Goal: Obtain resource: Download file/media

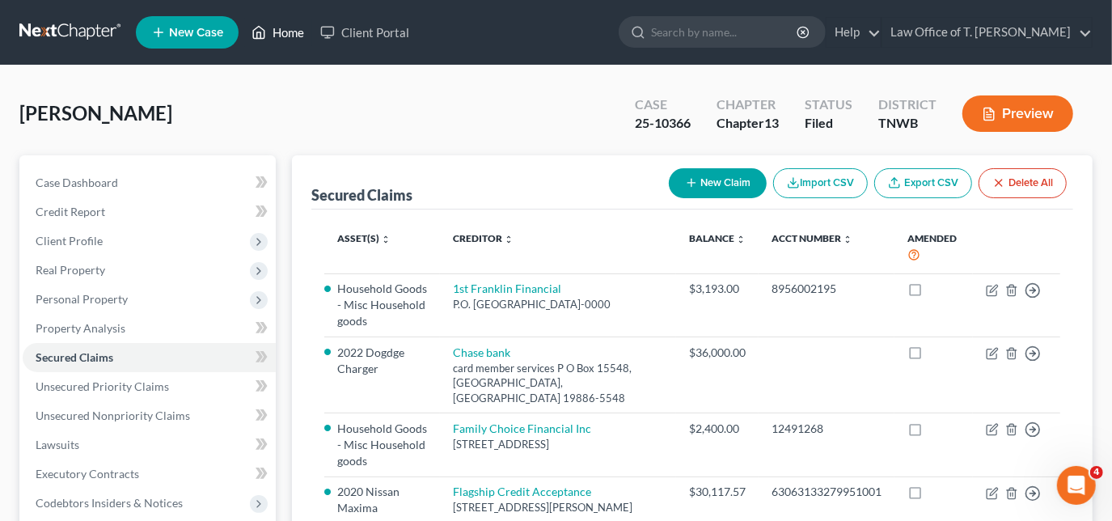
click at [285, 35] on link "Home" at bounding box center [277, 32] width 69 height 29
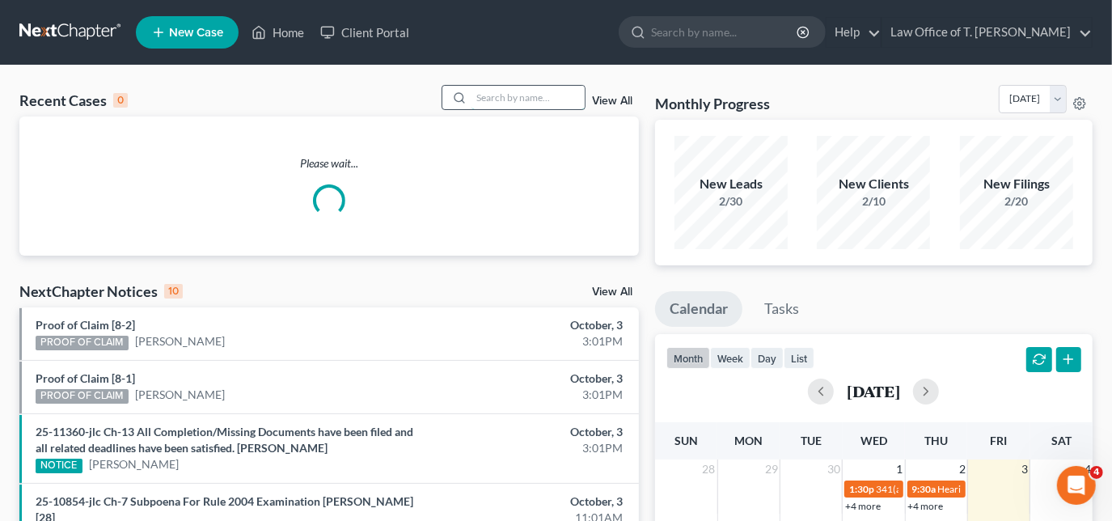
click at [483, 91] on input "search" at bounding box center [527, 97] width 113 height 23
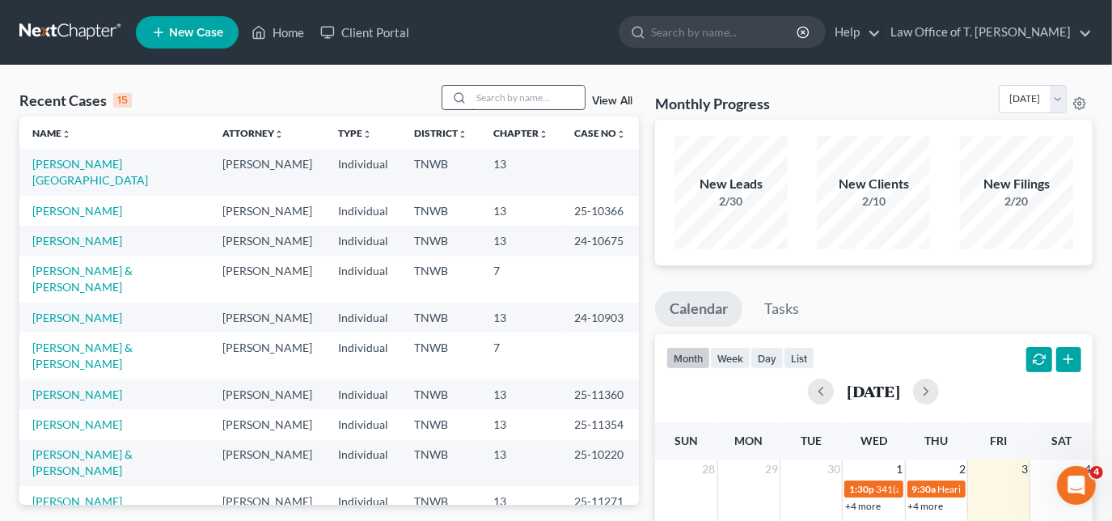
type input "q"
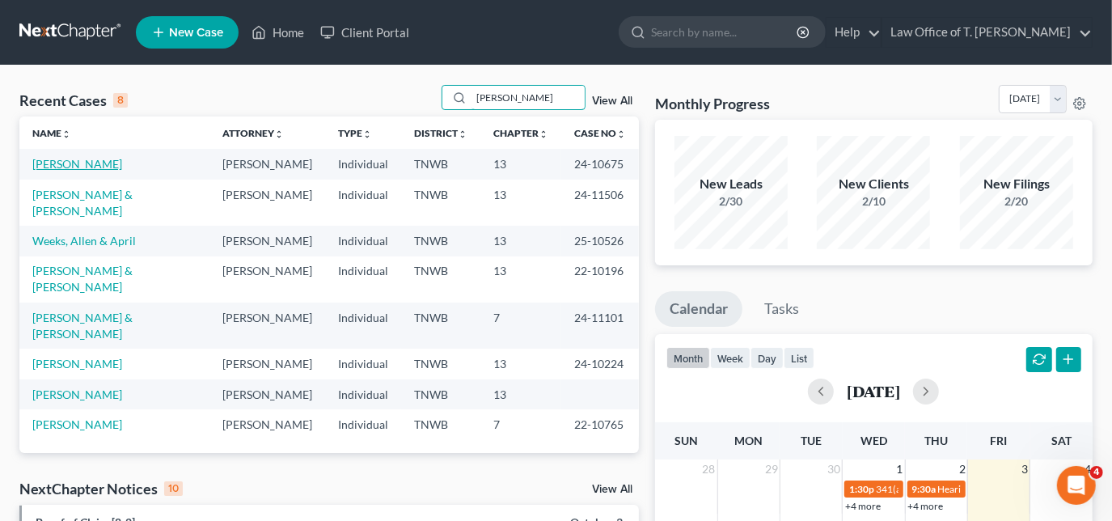
type input "allen"
click at [56, 169] on link "[PERSON_NAME]" at bounding box center [77, 164] width 90 height 14
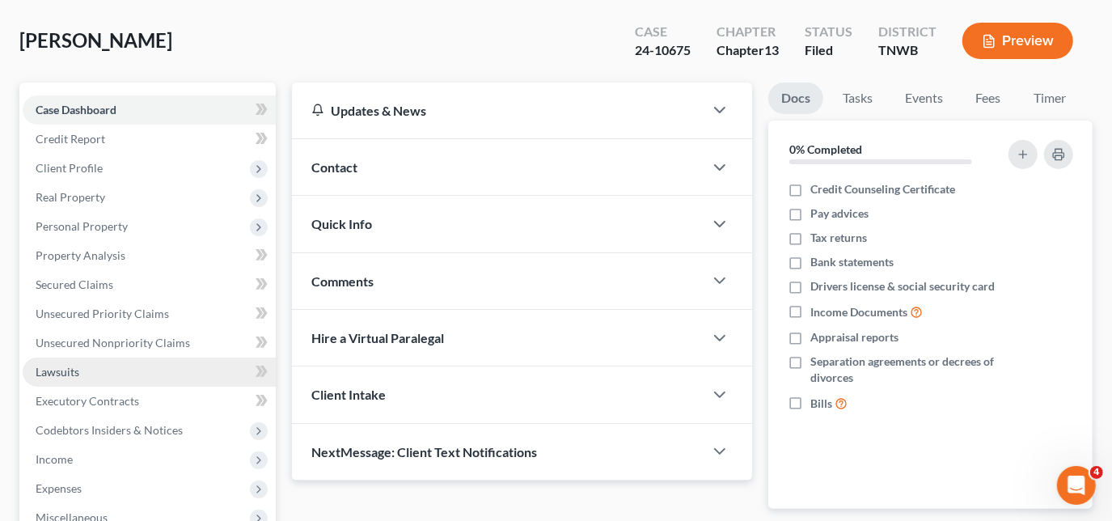
scroll to position [146, 0]
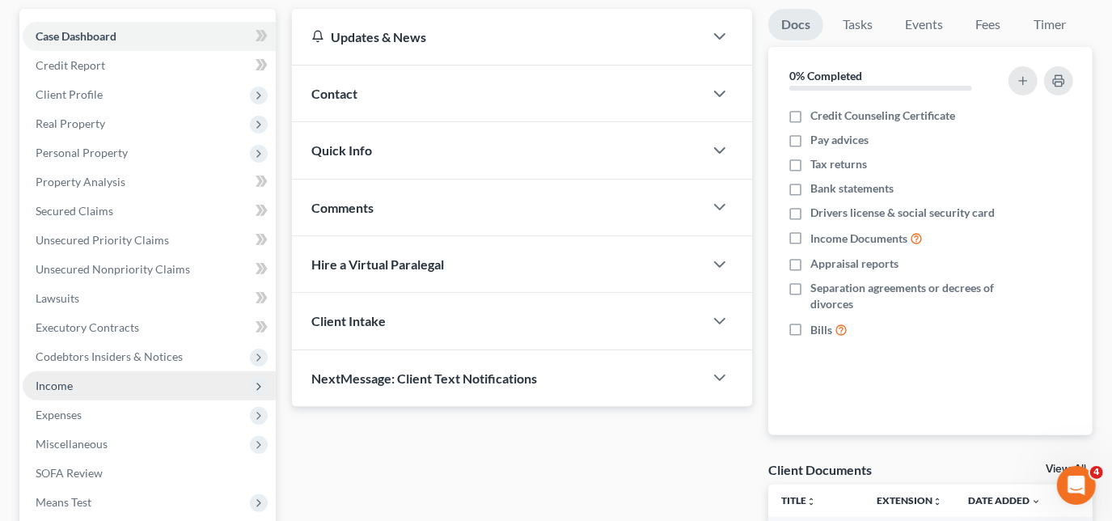
click at [83, 383] on span "Income" at bounding box center [149, 385] width 253 height 29
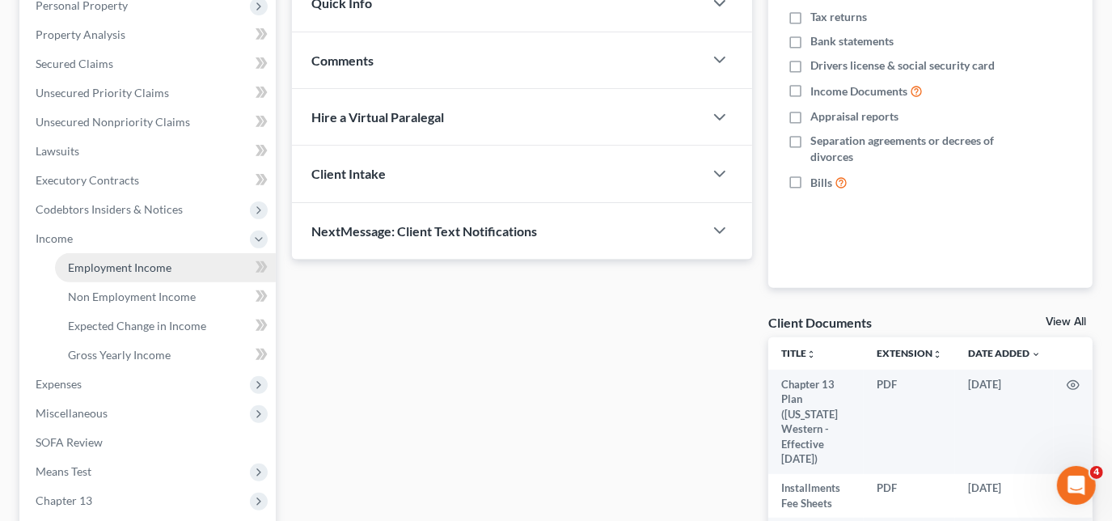
click at [157, 272] on span "Employment Income" at bounding box center [119, 267] width 103 height 14
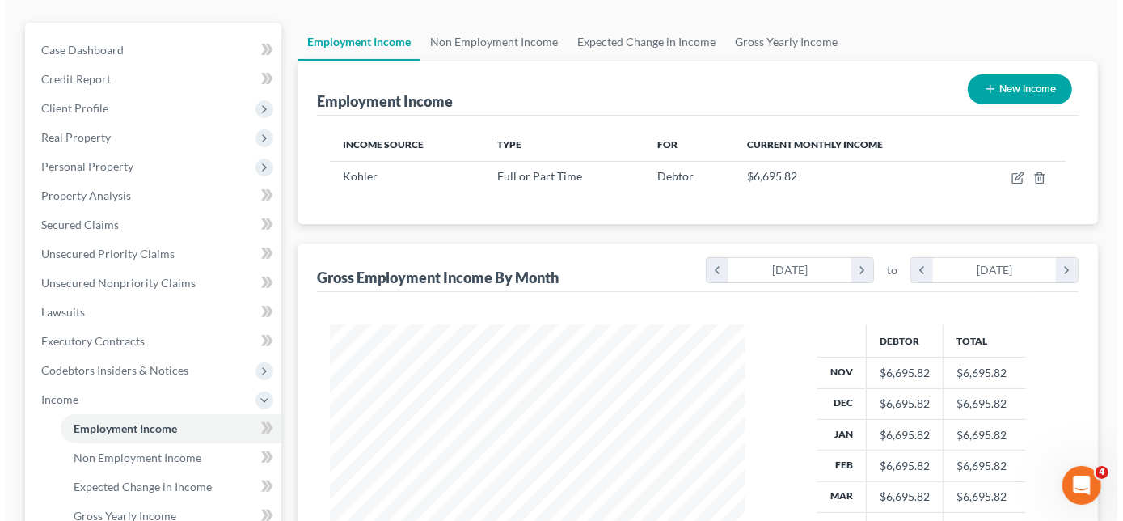
scroll to position [146, 0]
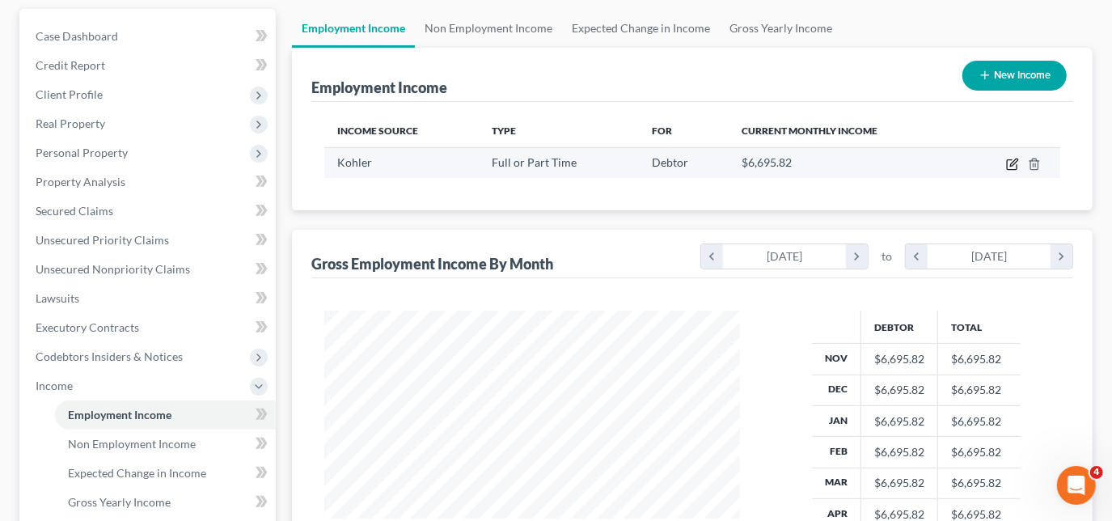
click at [1010, 163] on icon "button" at bounding box center [1012, 164] width 13 height 13
select select "0"
select select "52"
select select "2"
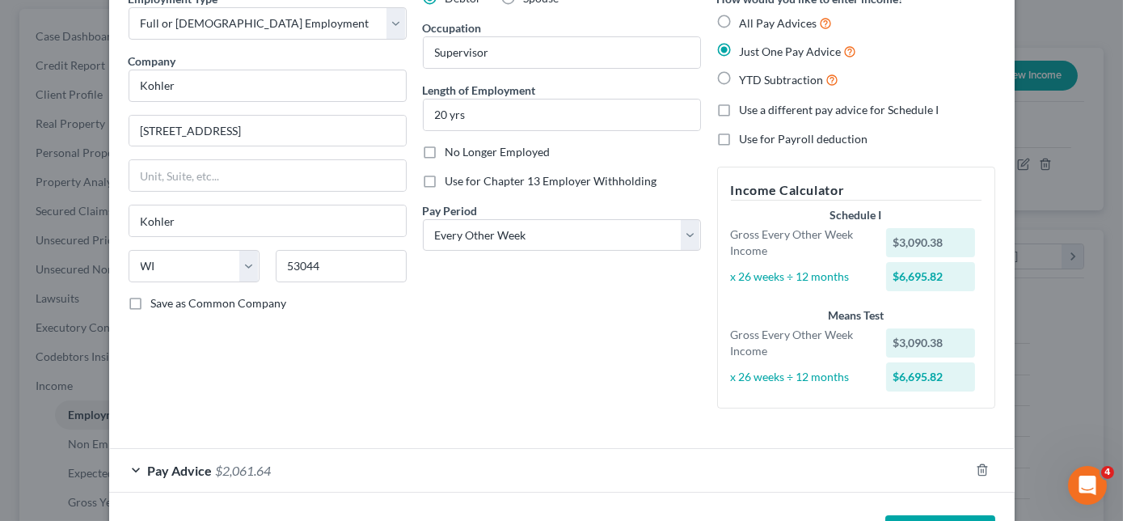
scroll to position [143, 0]
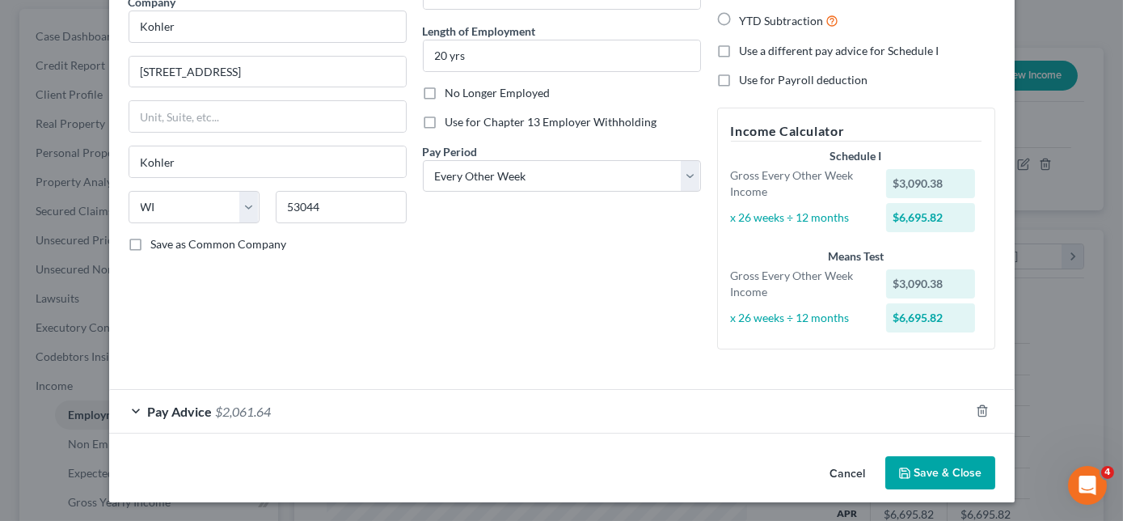
click at [127, 407] on div "Pay Advice $2,061.64" at bounding box center [539, 411] width 860 height 43
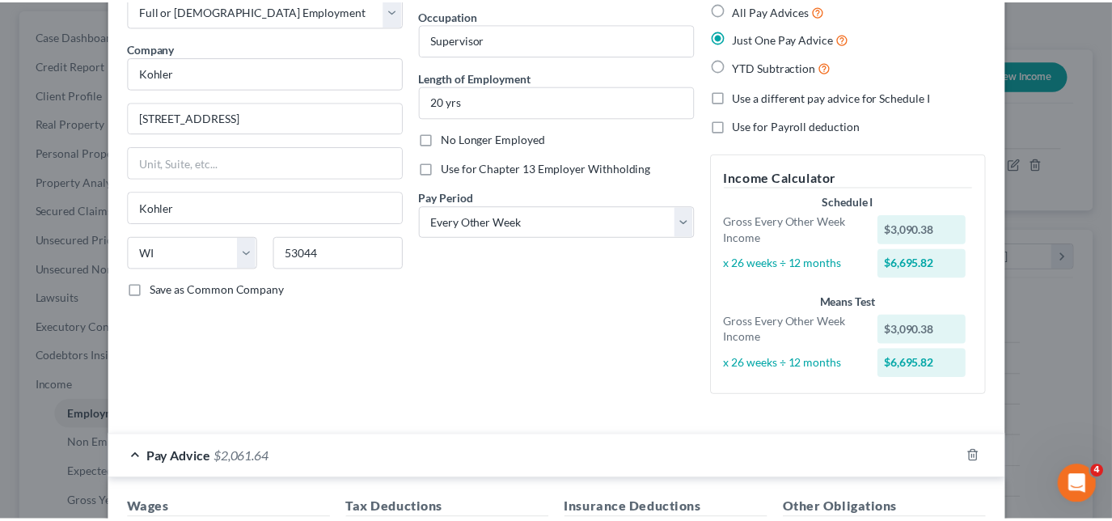
scroll to position [0, 0]
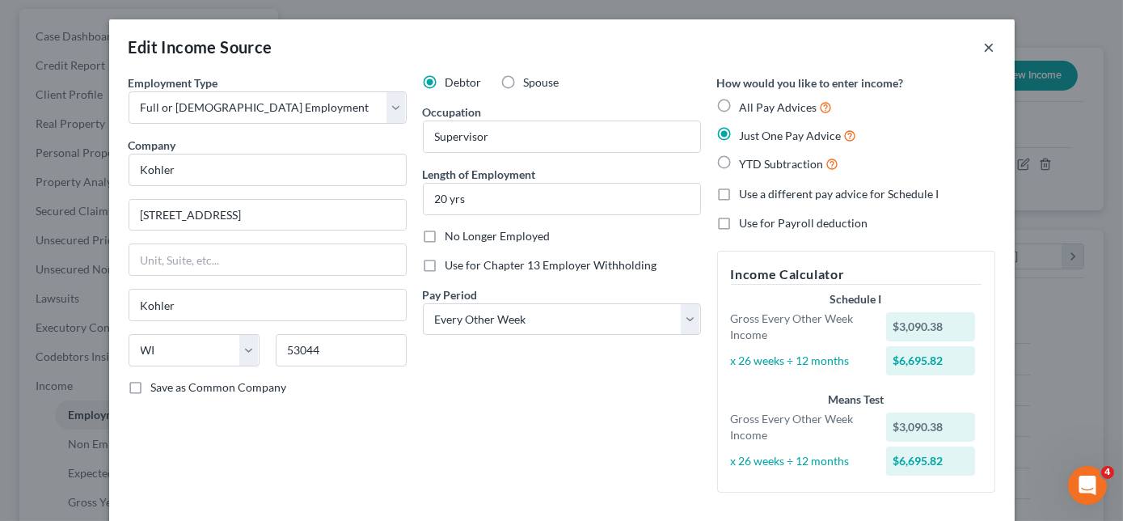
click at [984, 44] on button "×" at bounding box center [989, 46] width 11 height 19
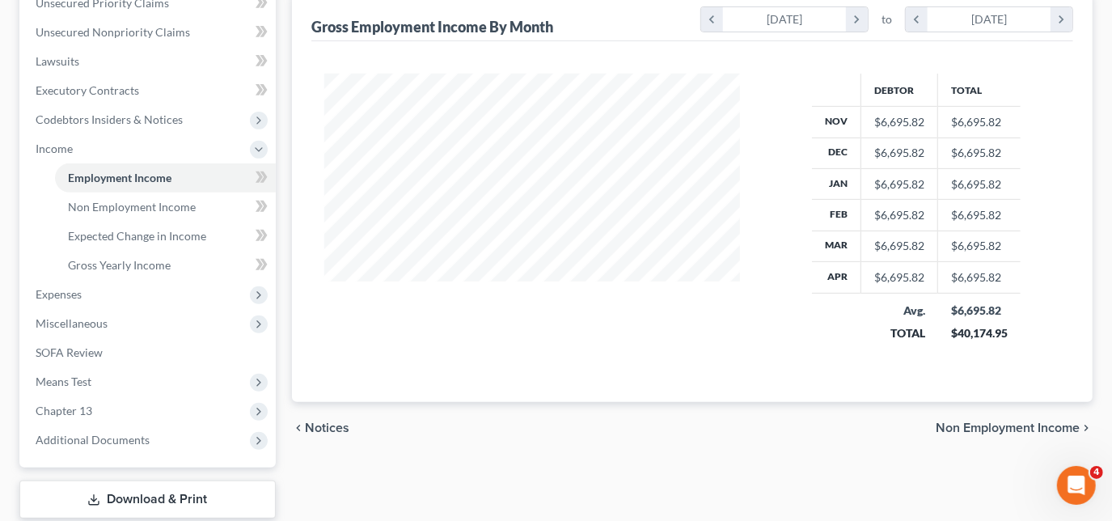
scroll to position [483, 0]
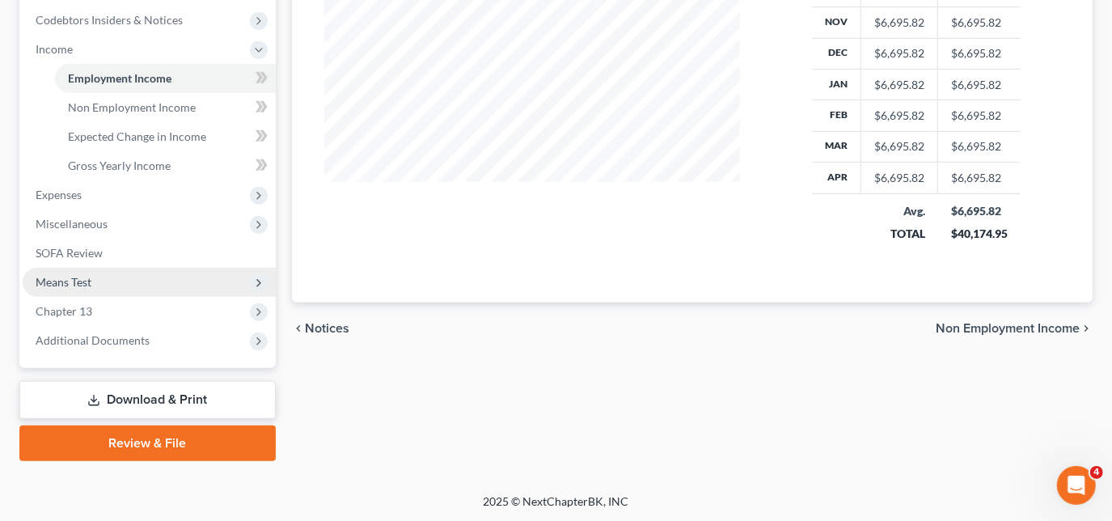
click at [73, 281] on span "Means Test" at bounding box center [64, 282] width 56 height 14
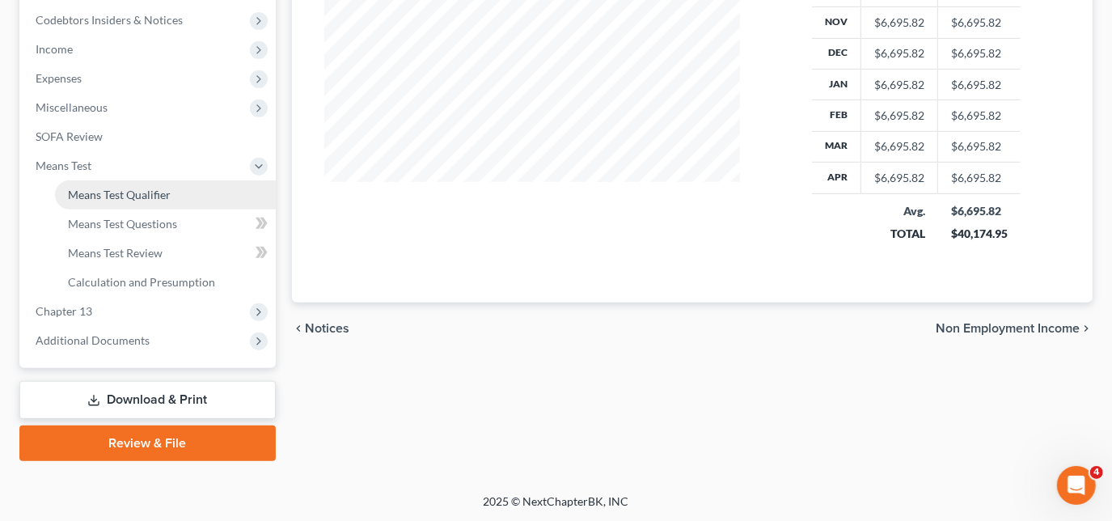
click at [134, 201] on link "Means Test Qualifier" at bounding box center [165, 194] width 221 height 29
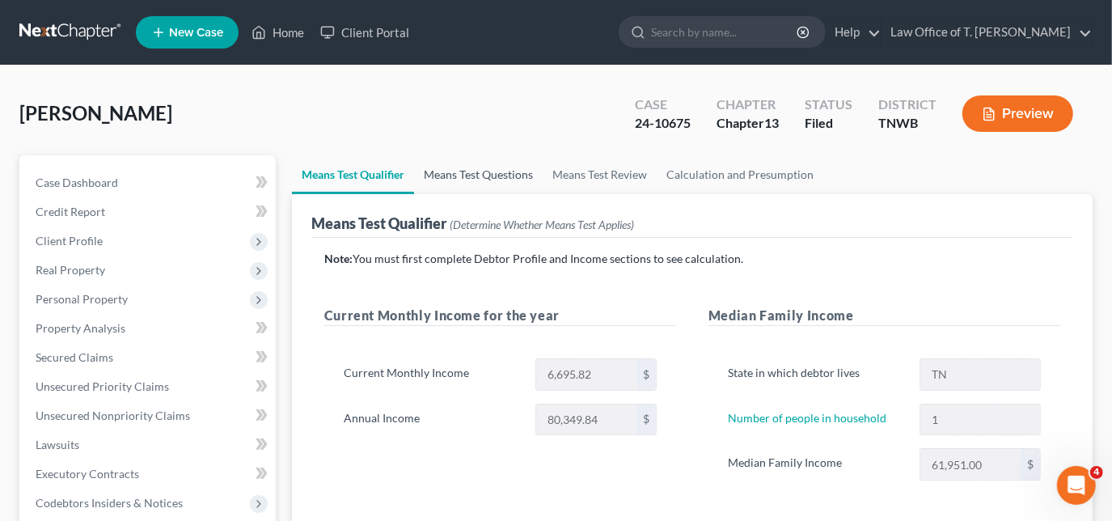
click at [438, 172] on link "Means Test Questions" at bounding box center [478, 174] width 129 height 39
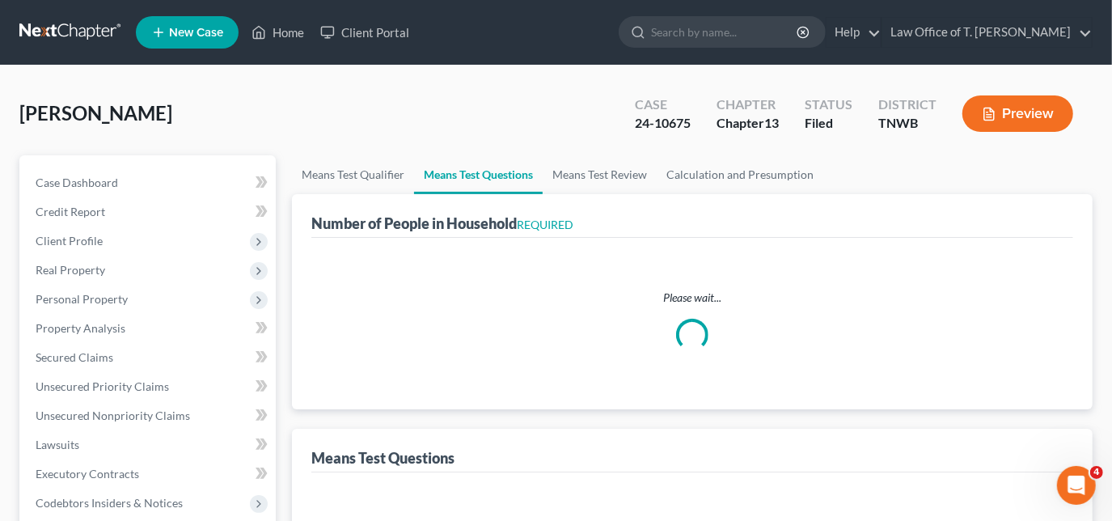
select select "1"
select select "60"
select select "1"
select select "60"
select select "1"
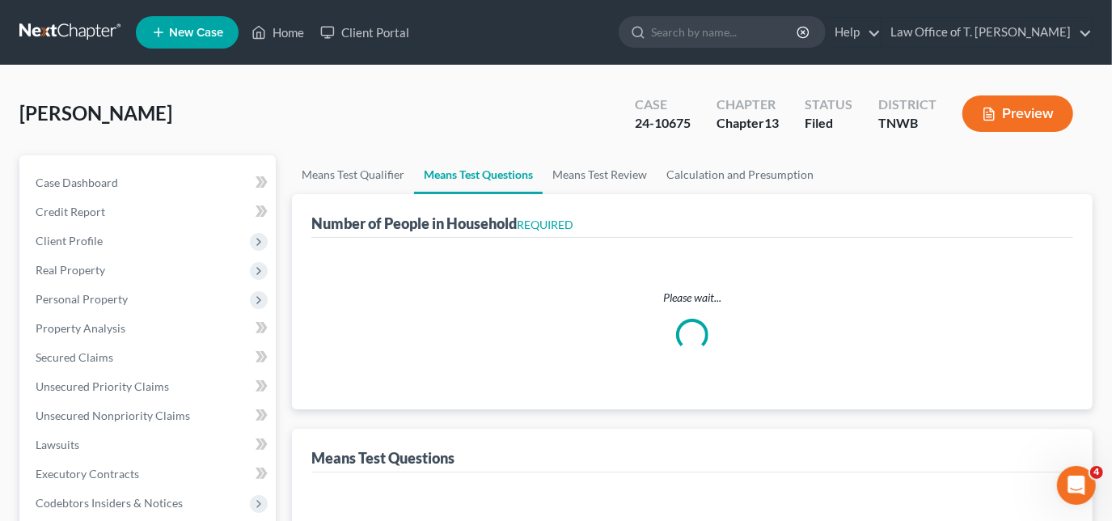
select select "1"
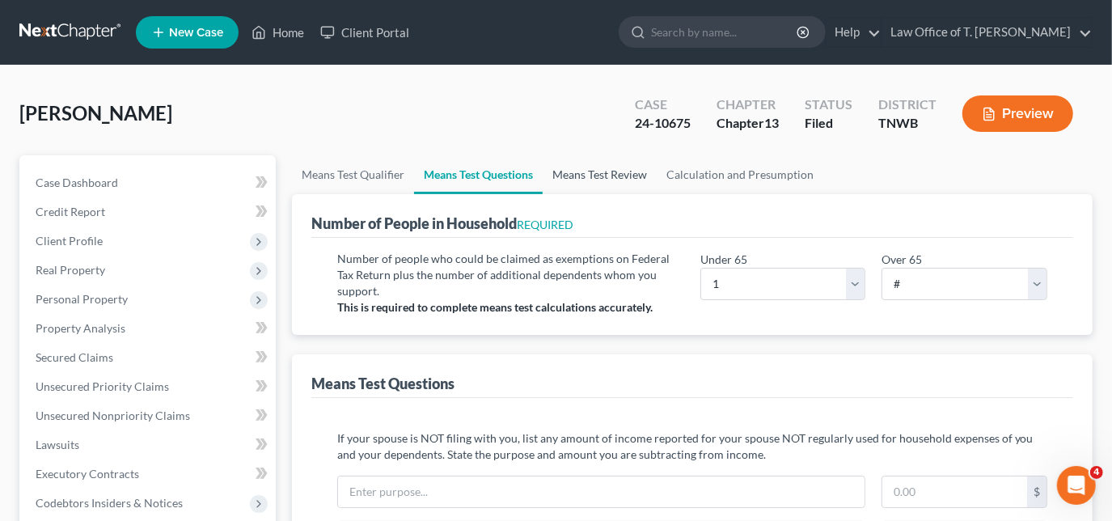
click at [608, 173] on link "Means Test Review" at bounding box center [599, 174] width 114 height 39
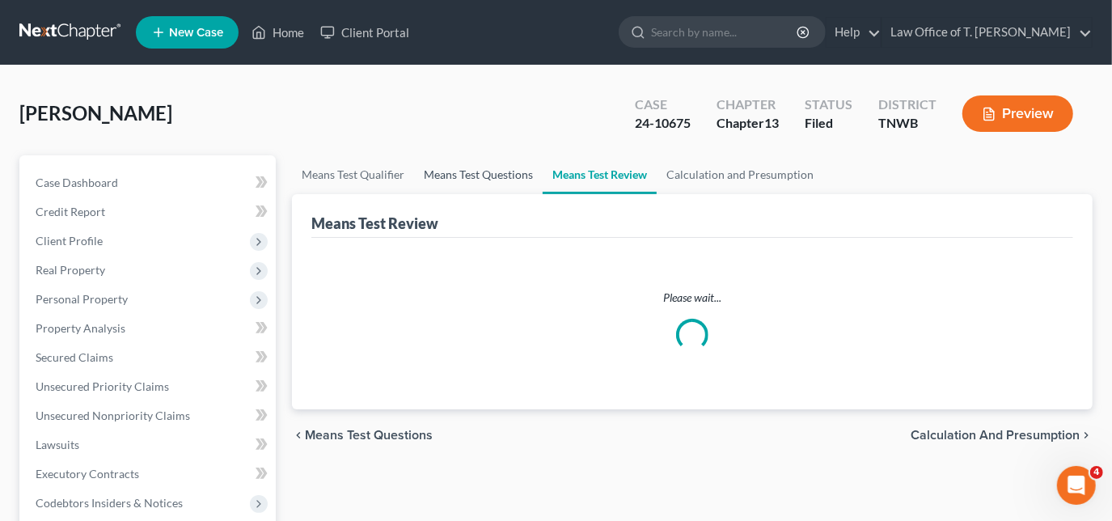
click at [496, 179] on link "Means Test Questions" at bounding box center [478, 174] width 129 height 39
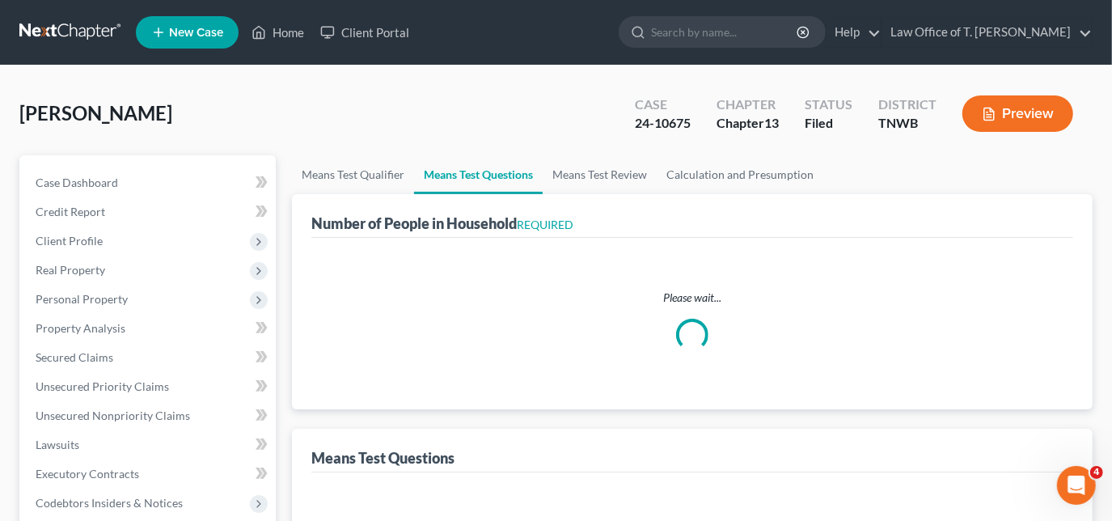
select select "1"
select select "60"
select select "1"
select select "60"
select select "1"
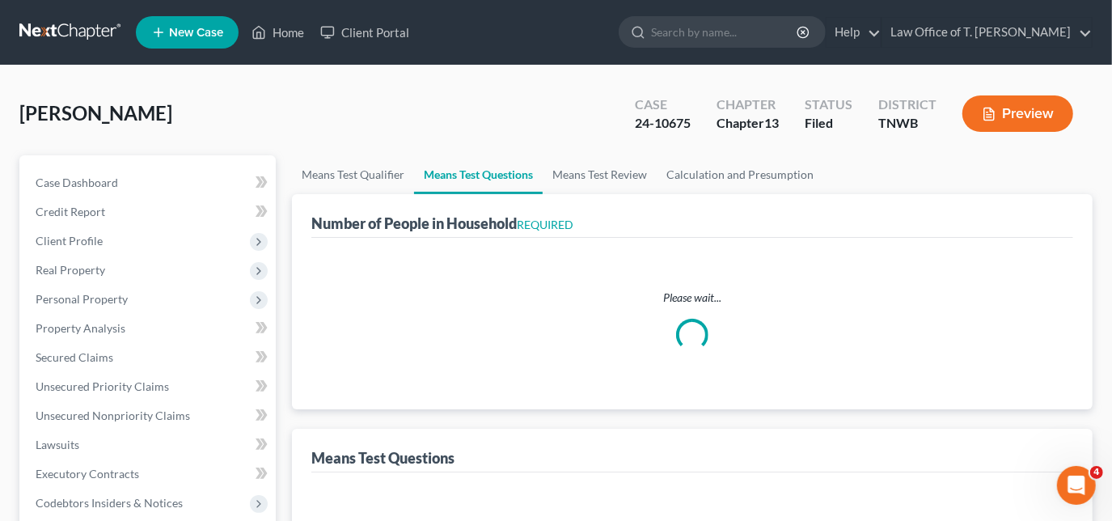
select select "1"
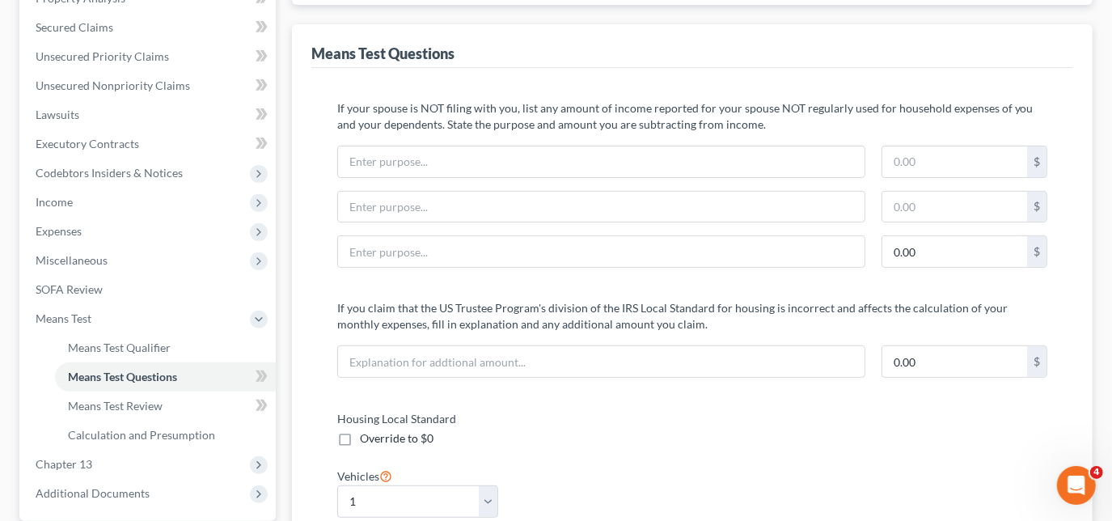
scroll to position [120, 0]
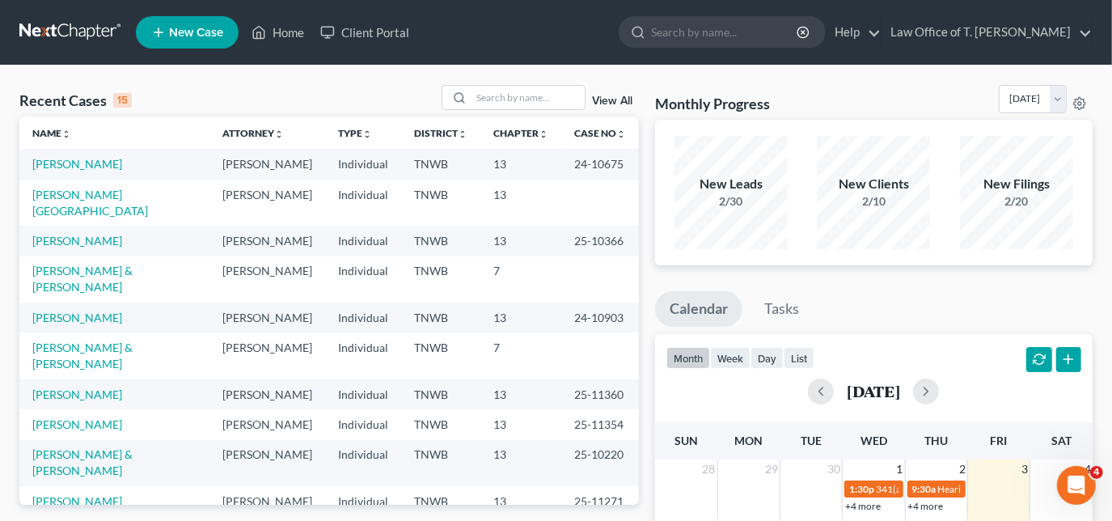
click at [65, 170] on td "[PERSON_NAME]" at bounding box center [114, 164] width 190 height 30
click at [65, 163] on link "[PERSON_NAME]" at bounding box center [77, 164] width 90 height 14
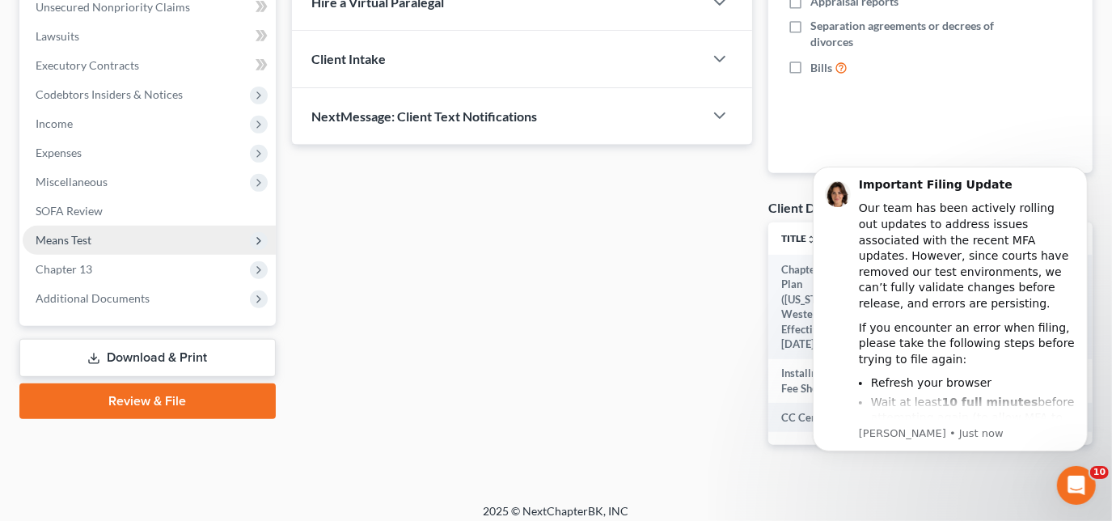
scroll to position [420, 0]
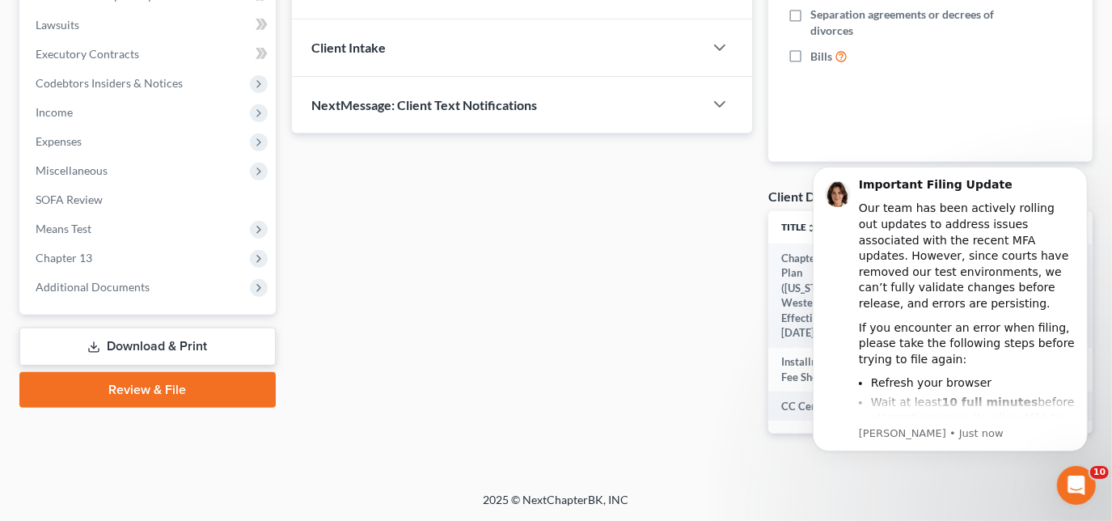
click at [112, 343] on link "Download & Print" at bounding box center [147, 346] width 256 height 38
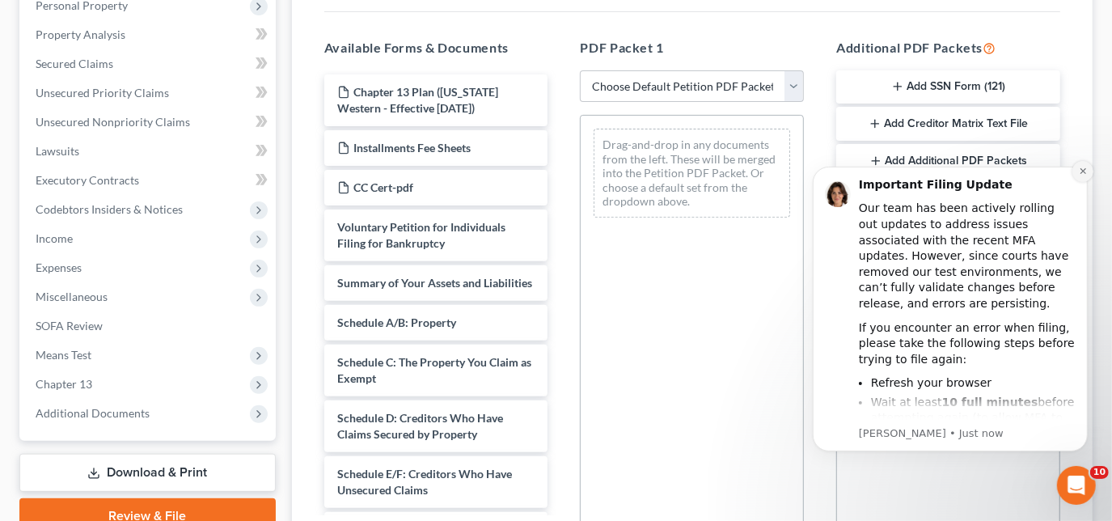
click at [1084, 171] on icon "Dismiss notification" at bounding box center [1082, 170] width 9 height 9
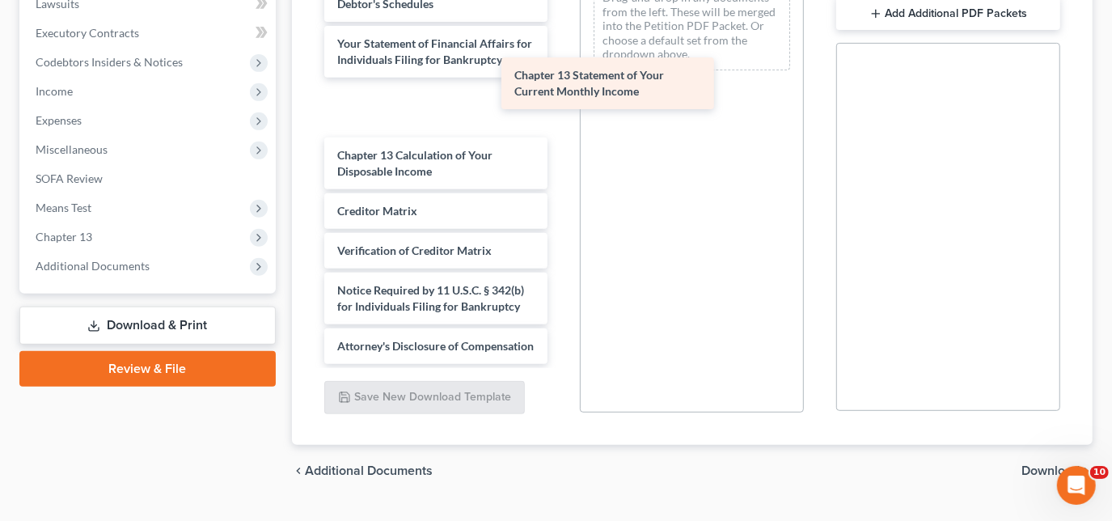
scroll to position [545, 0]
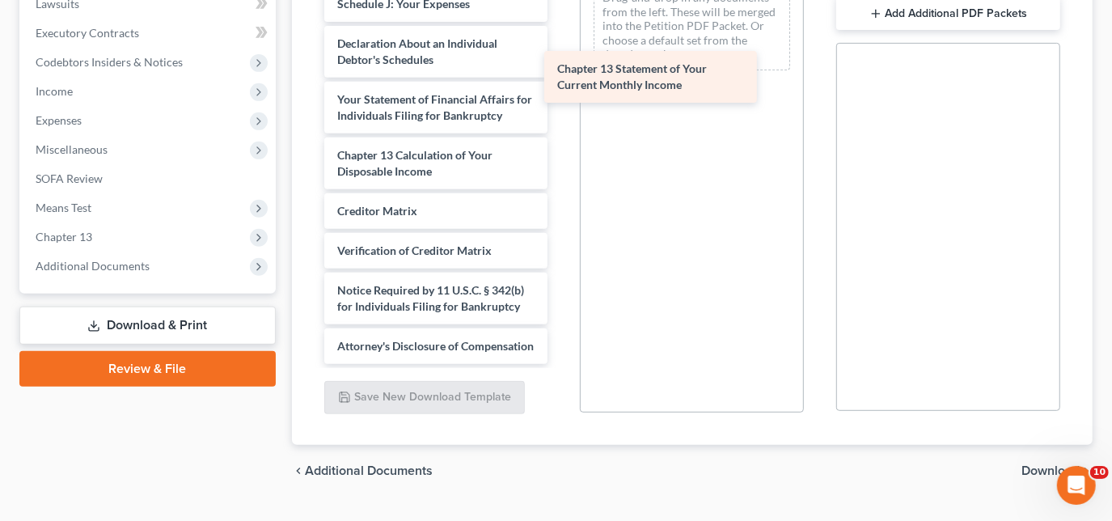
drag, startPoint x: 386, startPoint y: 103, endPoint x: 606, endPoint y: 77, distance: 221.5
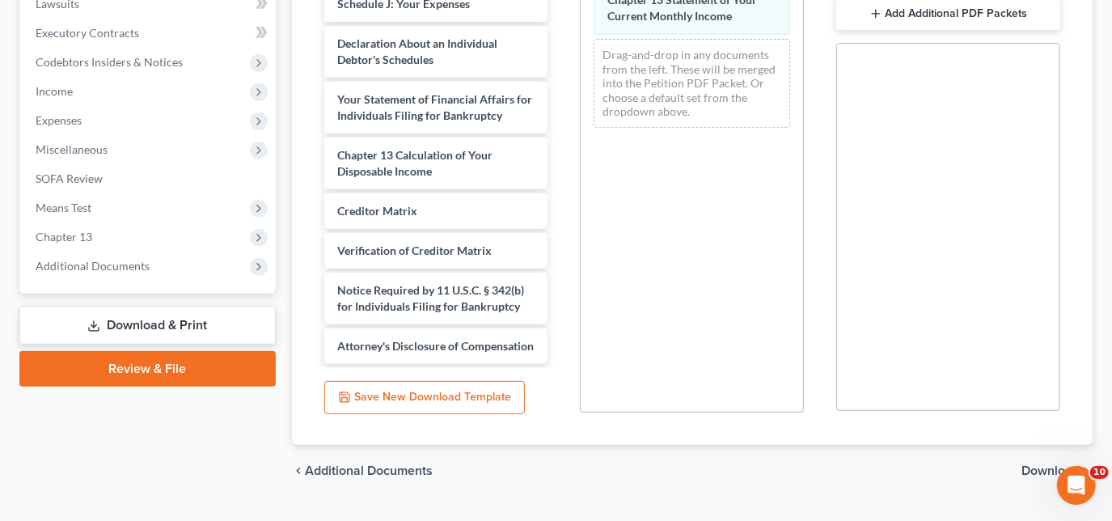
click at [1041, 470] on span "Download" at bounding box center [1050, 470] width 58 height 13
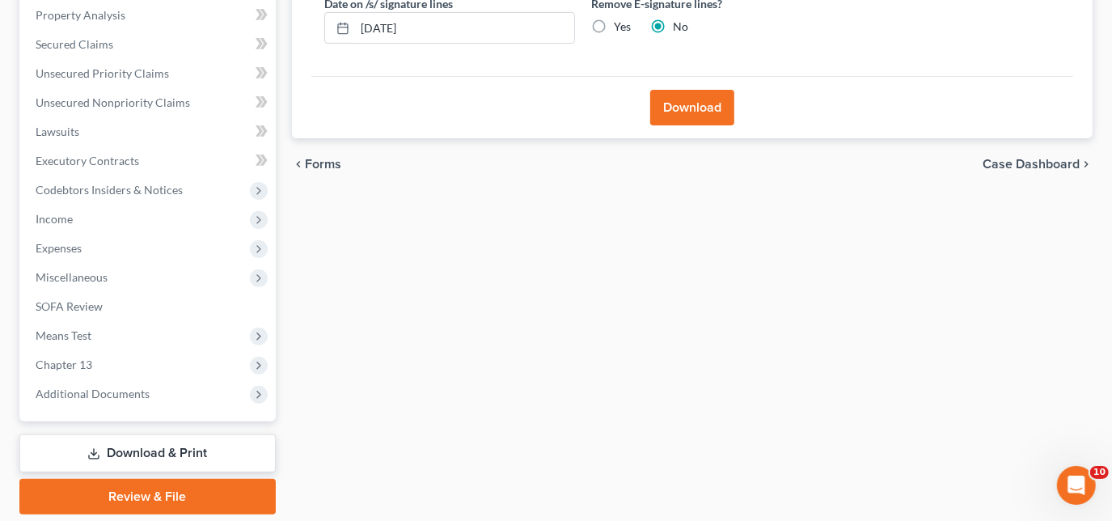
scroll to position [220, 0]
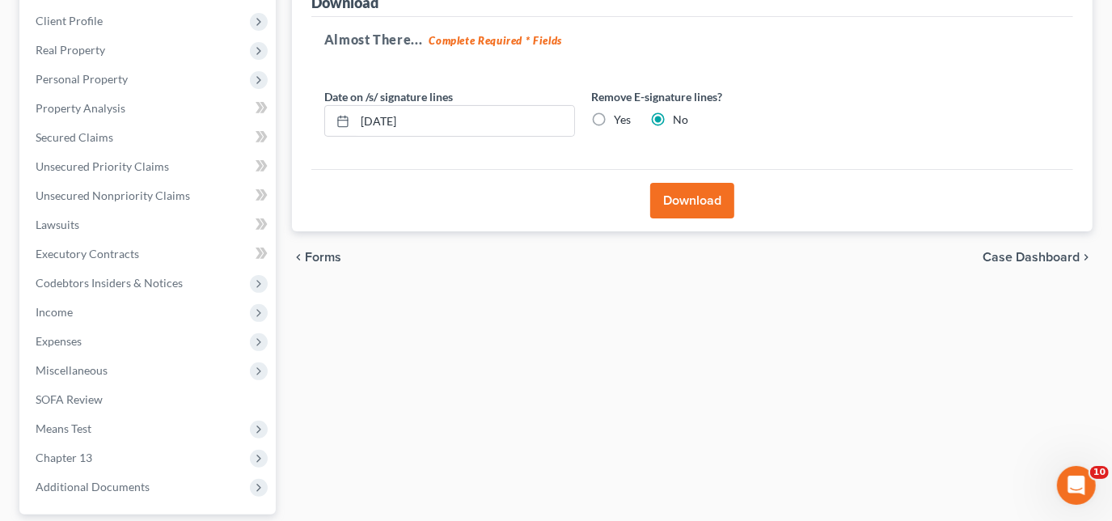
click at [720, 199] on button "Download" at bounding box center [692, 201] width 84 height 36
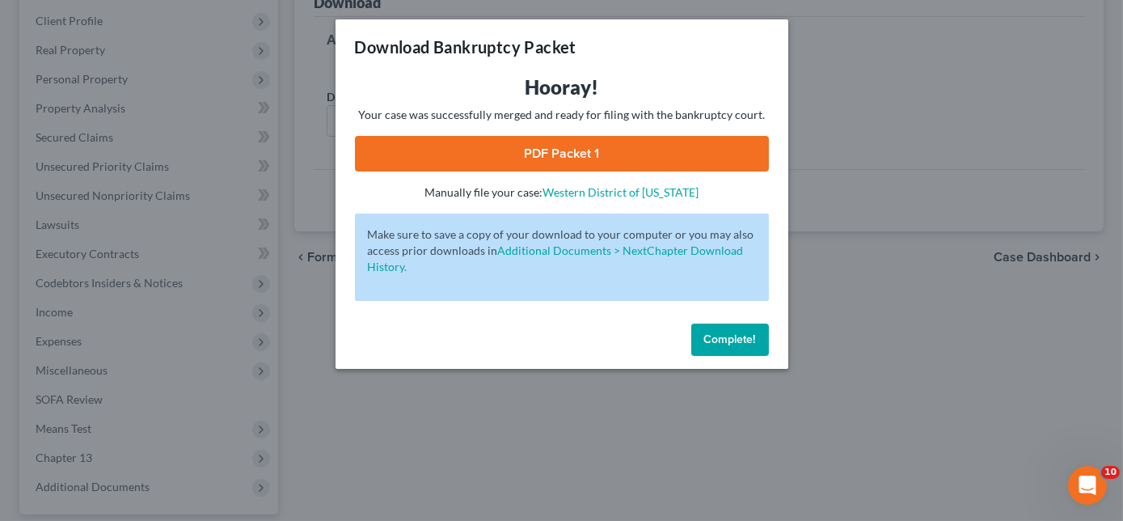
click at [571, 165] on link "PDF Packet 1" at bounding box center [562, 154] width 414 height 36
click at [737, 332] on span "Complete!" at bounding box center [730, 339] width 52 height 14
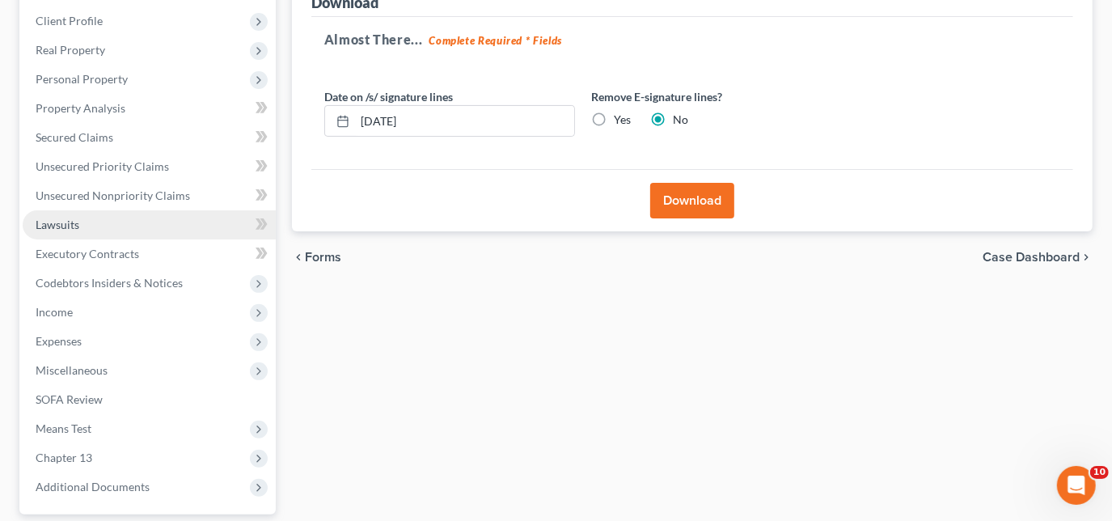
click at [73, 226] on span "Lawsuits" at bounding box center [58, 224] width 44 height 14
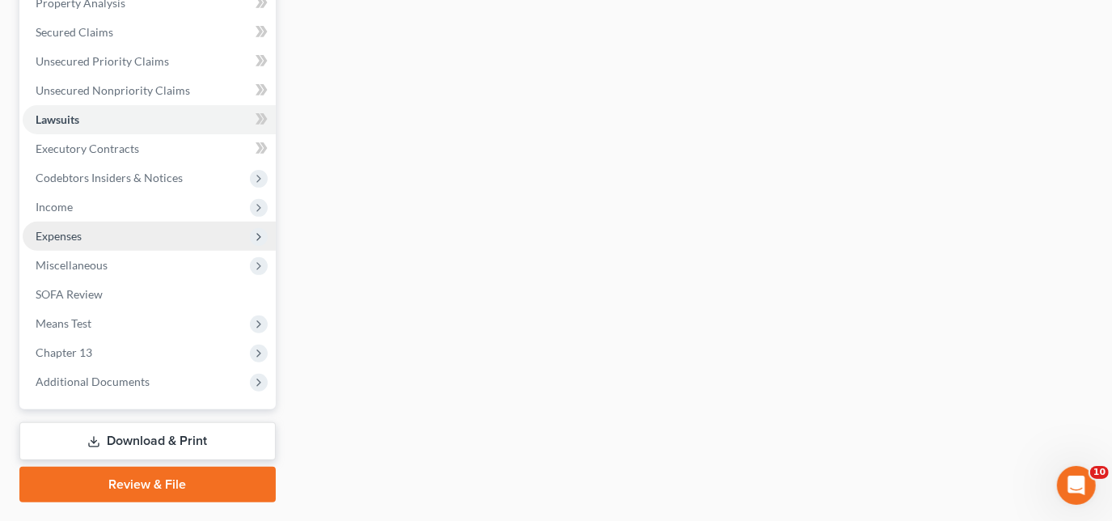
scroll to position [366, 0]
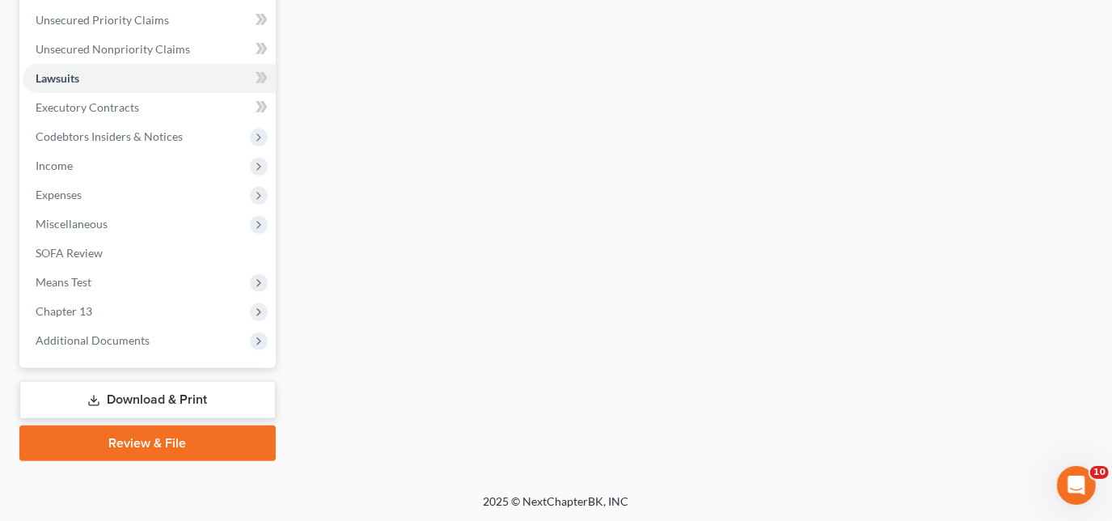
click at [114, 384] on link "Download & Print" at bounding box center [147, 400] width 256 height 38
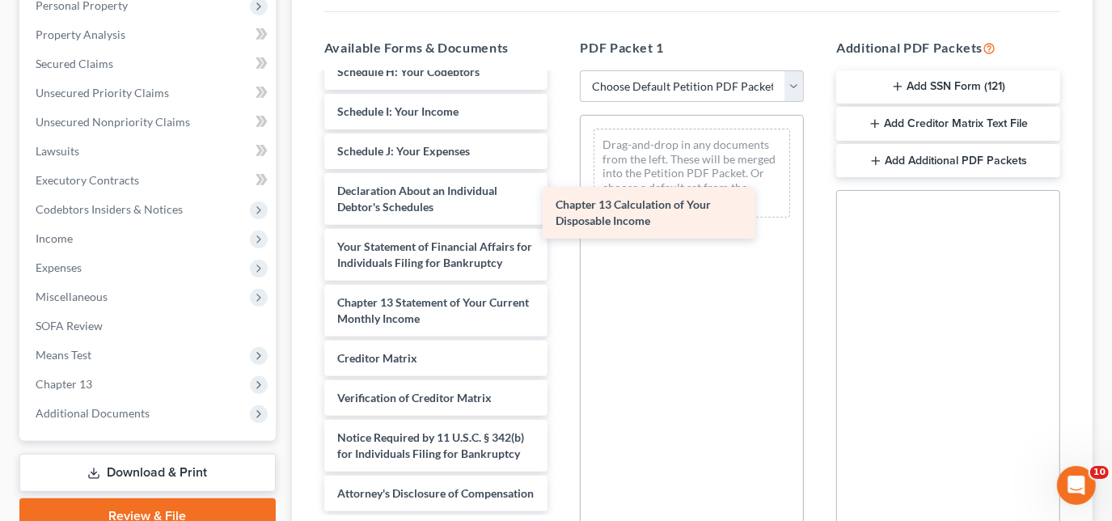
scroll to position [545, 0]
drag, startPoint x: 412, startPoint y: 306, endPoint x: 641, endPoint y: 205, distance: 251.2
click at [561, 205] on div "Chapter 13 Calculation of Your Disposable Income Chapter 13 Plan ([US_STATE] We…" at bounding box center [436, 36] width 250 height 950
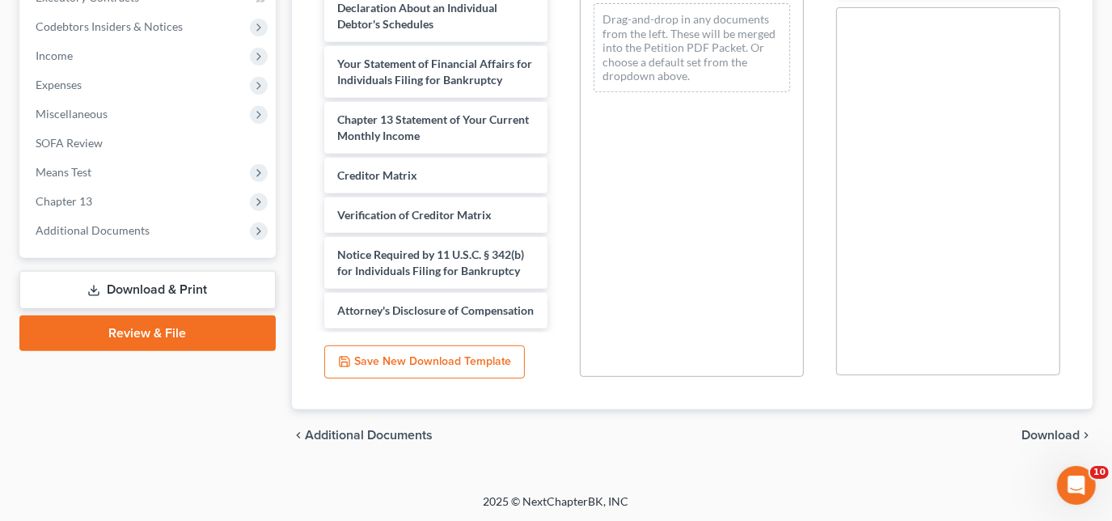
click at [1050, 428] on span "Download" at bounding box center [1050, 434] width 58 height 13
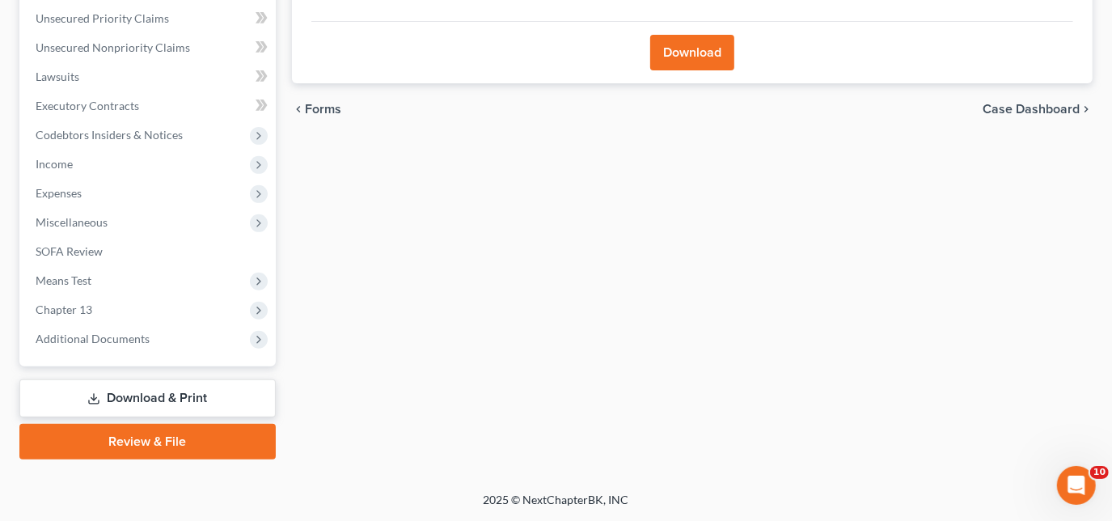
scroll to position [366, 0]
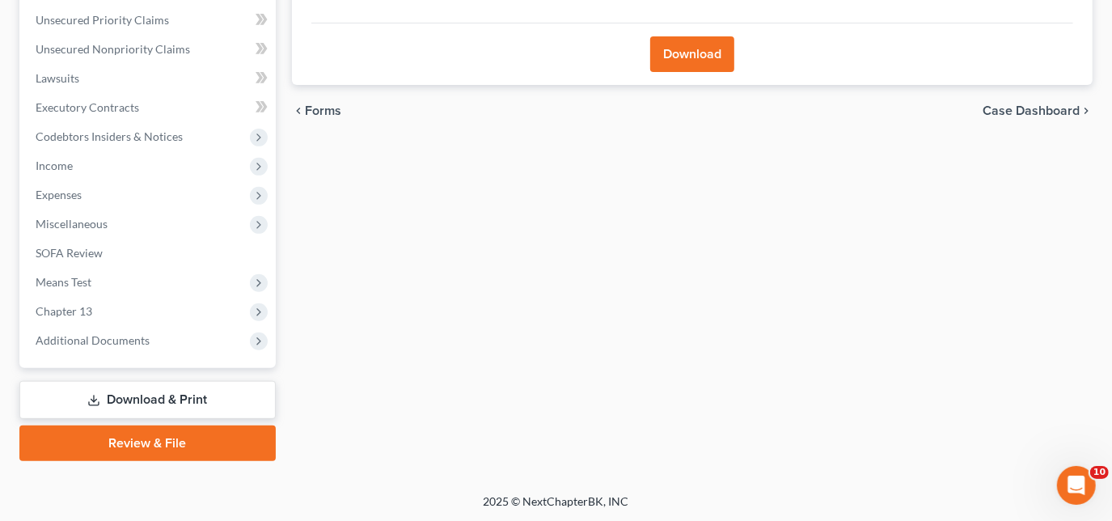
click at [687, 66] on button "Download" at bounding box center [692, 54] width 84 height 36
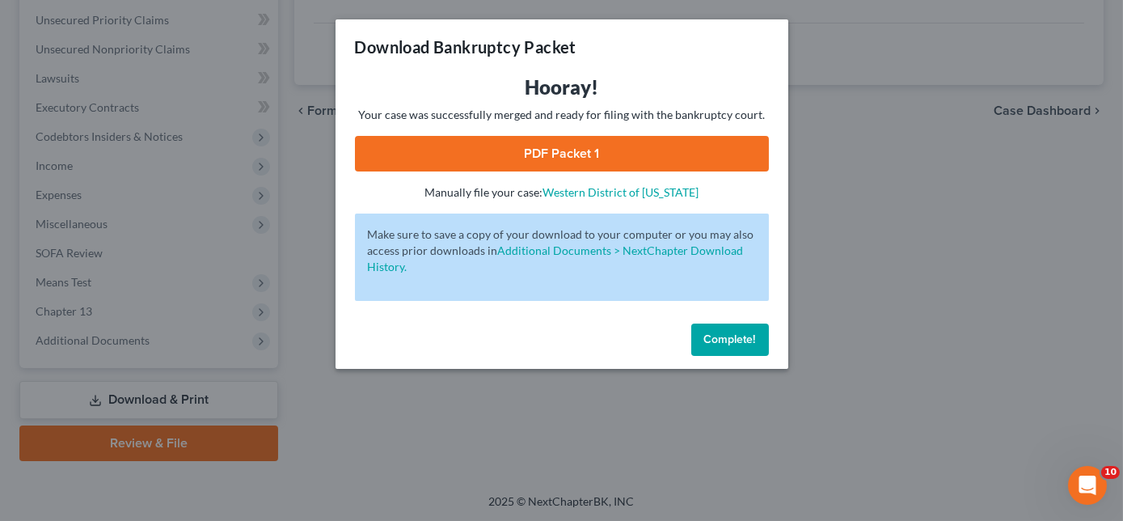
click at [656, 154] on link "PDF Packet 1" at bounding box center [562, 154] width 414 height 36
click at [743, 345] on span "Complete!" at bounding box center [730, 339] width 52 height 14
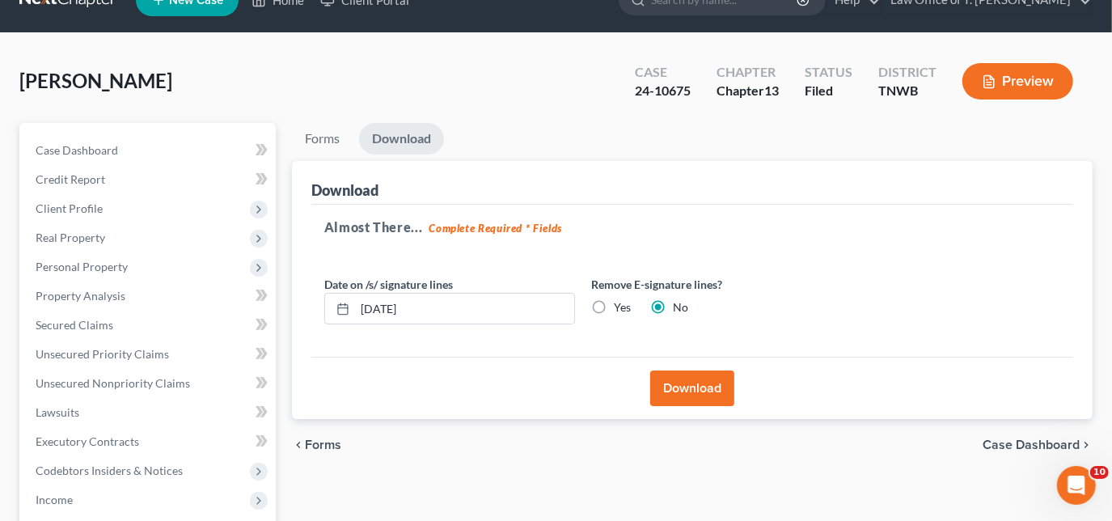
scroll to position [0, 0]
